Goal: Obtain resource: Download file/media

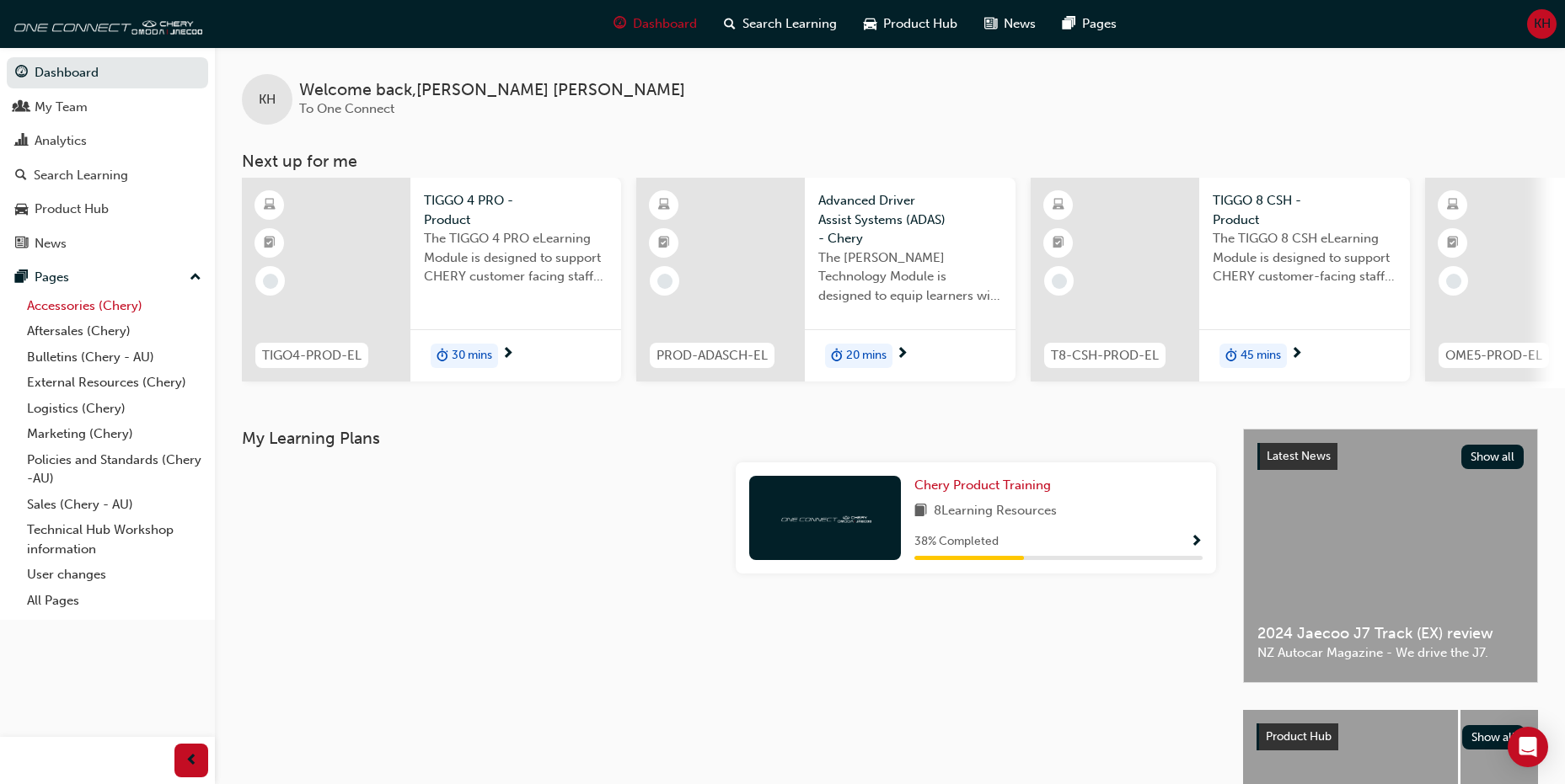
click at [85, 308] on link "Accessories (Chery)" at bounding box center [114, 306] width 188 height 26
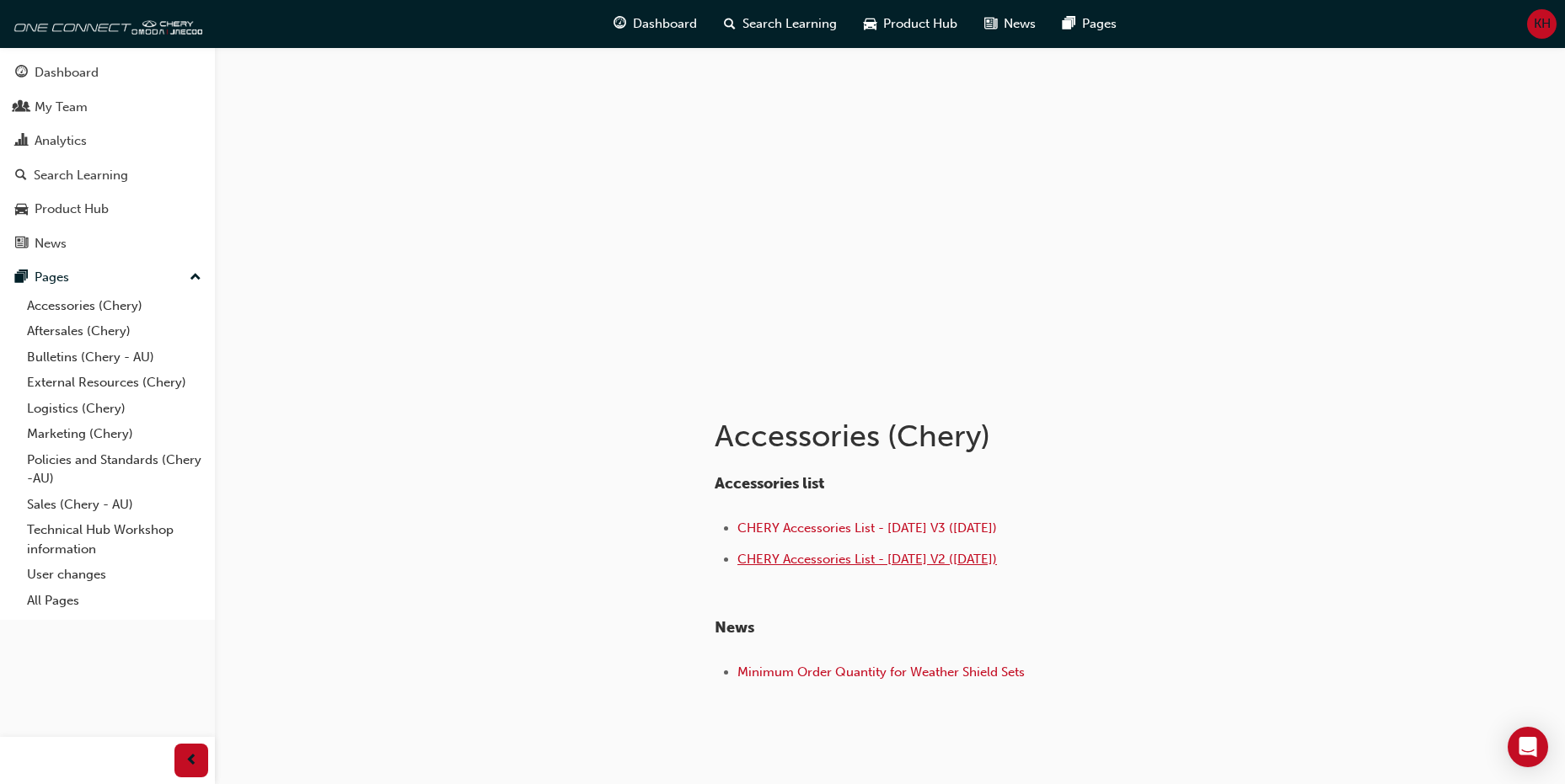
click at [941, 556] on span "CHERY Accessories List - [DATE] V2 ([DATE])" at bounding box center [868, 559] width 260 height 16
click at [877, 558] on span "CHERY Accessories List - [DATE] V2 ([DATE])" at bounding box center [868, 559] width 260 height 16
